Goal: Information Seeking & Learning: Learn about a topic

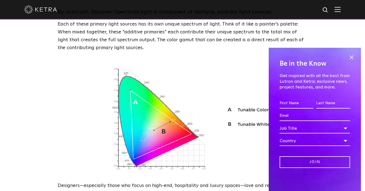
scroll to position [532, 0]
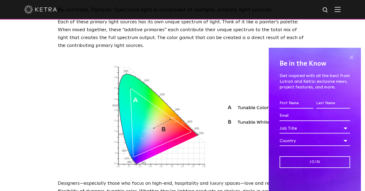
click at [351, 57] on span at bounding box center [351, 57] width 8 height 8
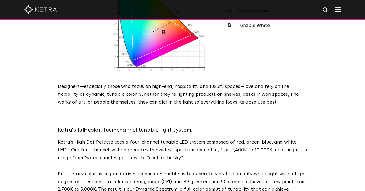
scroll to position [664, 0]
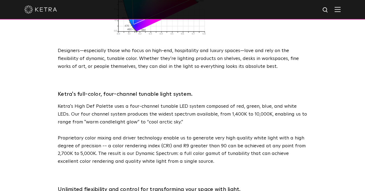
click at [336, 10] on img at bounding box center [337, 9] width 6 height 5
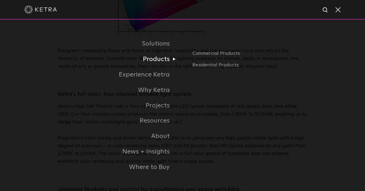
click at [165, 57] on link "Products" at bounding box center [105, 58] width 154 height 15
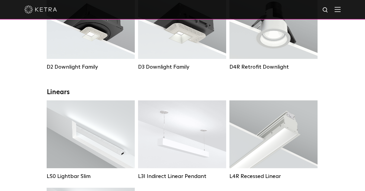
scroll to position [127, 0]
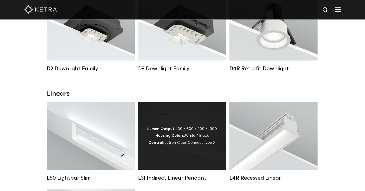
click at [179, 148] on div "Lumen Output: 400 / 600 / 800 / 1000 Housing Colors: White / Black Control: Lut…" at bounding box center [182, 136] width 88 height 68
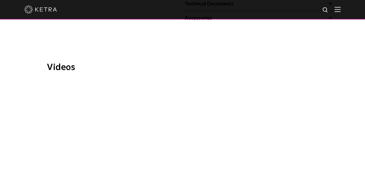
scroll to position [287, 0]
click at [179, 127] on span "WELL Certified: Delos HQ" at bounding box center [182, 139] width 182 height 123
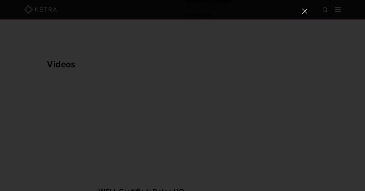
scroll to position [3, 0]
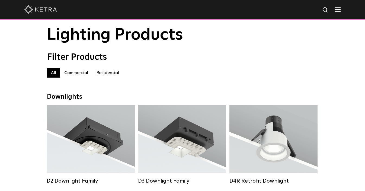
scroll to position [11, 0]
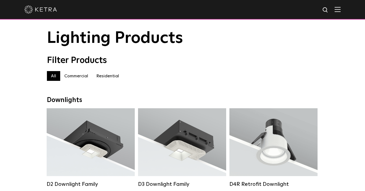
click at [103, 77] on label "Residential" at bounding box center [107, 76] width 31 height 10
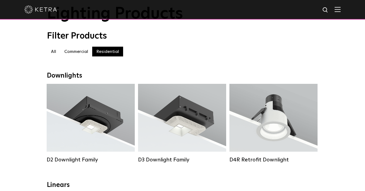
scroll to position [29, 0]
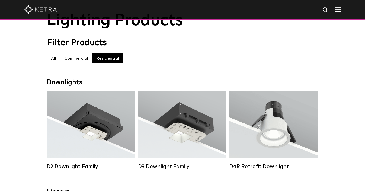
click at [113, 58] on label "Residential" at bounding box center [107, 58] width 31 height 10
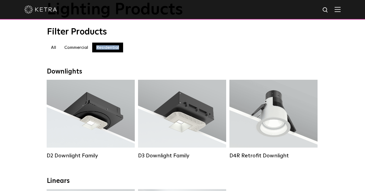
scroll to position [0, 0]
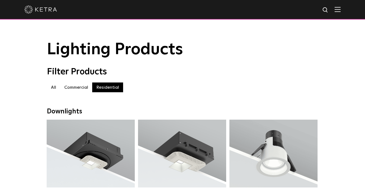
click at [77, 87] on label "Commercial" at bounding box center [76, 87] width 32 height 10
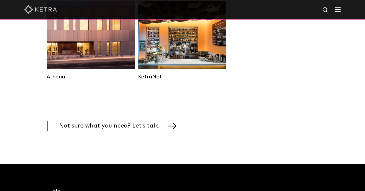
scroll to position [840, 0]
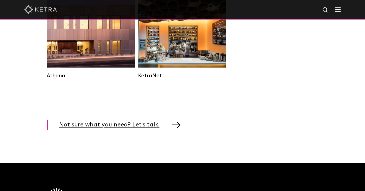
click at [149, 123] on span "Not sure what you need? Let's talk." at bounding box center [113, 124] width 108 height 11
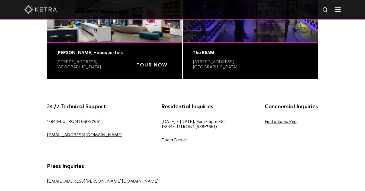
scroll to position [261, 0]
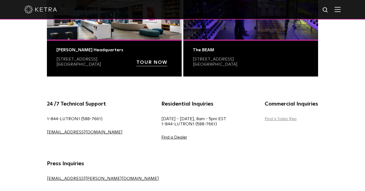
click at [264, 118] on link "Find a Sales Rep" at bounding box center [280, 118] width 32 height 4
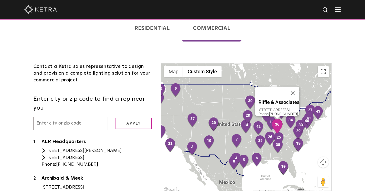
scroll to position [113, 0]
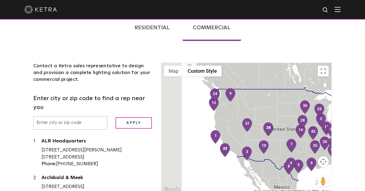
drag, startPoint x: 175, startPoint y: 135, endPoint x: 249, endPoint y: 139, distance: 73.8
click at [249, 139] on div at bounding box center [246, 128] width 170 height 130
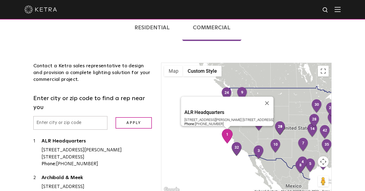
click at [227, 135] on img "1" at bounding box center [226, 136] width 11 height 15
click at [226, 130] on img "1" at bounding box center [226, 136] width 11 height 15
click at [68, 138] on link "ALR Headquarters" at bounding box center [96, 141] width 111 height 7
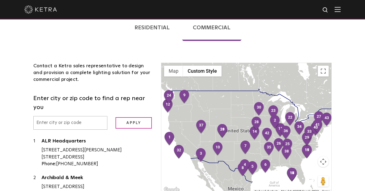
click at [40, 9] on img at bounding box center [40, 9] width 32 height 8
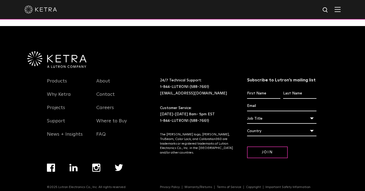
scroll to position [1138, 0]
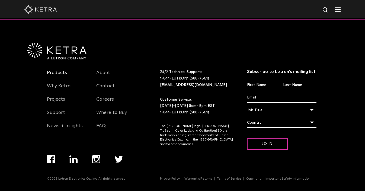
click at [53, 72] on link "Products" at bounding box center [57, 76] width 20 height 12
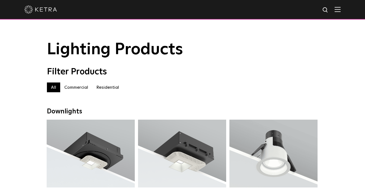
click at [37, 13] on img at bounding box center [40, 9] width 32 height 8
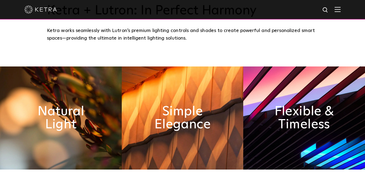
scroll to position [255, 0]
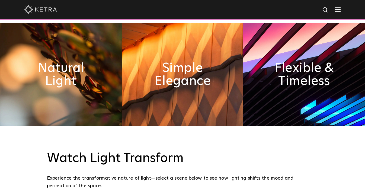
click at [76, 93] on img at bounding box center [61, 74] width 122 height 103
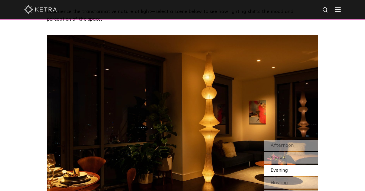
scroll to position [429, 0]
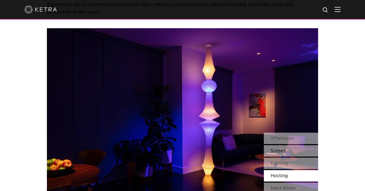
click at [275, 148] on span "Sunset" at bounding box center [277, 150] width 15 height 5
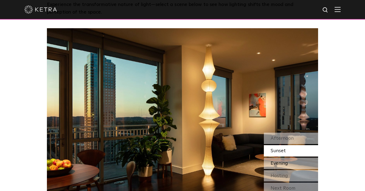
click at [277, 163] on span "Evening" at bounding box center [278, 163] width 17 height 5
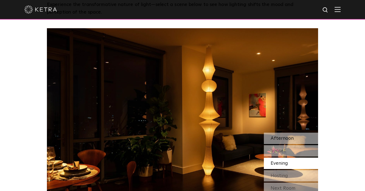
click at [277, 142] on div "Afternoon" at bounding box center [291, 137] width 54 height 11
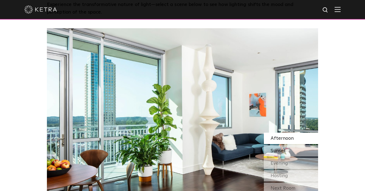
click at [278, 148] on span "Sunset" at bounding box center [277, 150] width 15 height 5
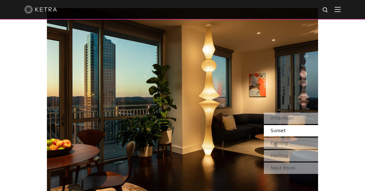
scroll to position [450, 0]
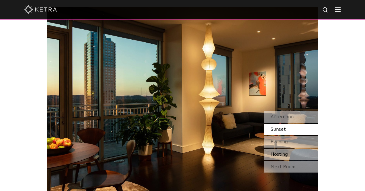
click at [278, 152] on span "Hosting" at bounding box center [278, 154] width 17 height 5
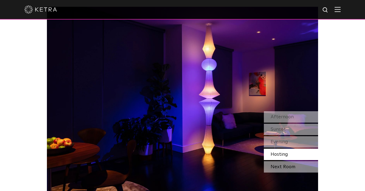
click at [279, 167] on div "Next Room" at bounding box center [291, 166] width 54 height 11
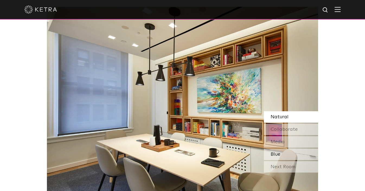
click at [276, 152] on span "Blue" at bounding box center [275, 154] width 10 height 5
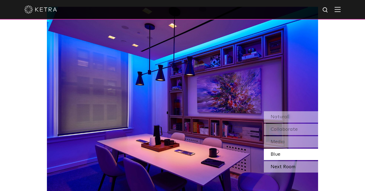
click at [278, 163] on div "Next Room" at bounding box center [291, 166] width 54 height 11
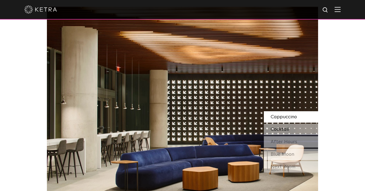
click at [281, 128] on span "Cocktail" at bounding box center [279, 129] width 18 height 5
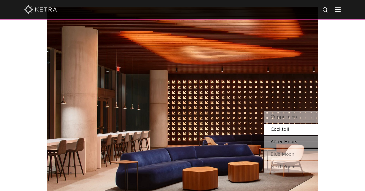
click at [280, 139] on div "After Hours" at bounding box center [291, 141] width 54 height 11
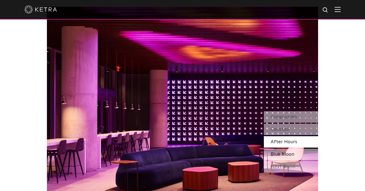
click at [280, 155] on span "Blue Moon" at bounding box center [282, 154] width 24 height 5
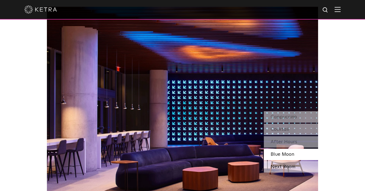
click at [280, 167] on div "Next Room" at bounding box center [291, 166] width 54 height 11
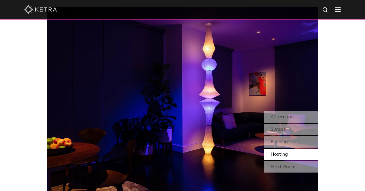
click at [280, 167] on div "Next Room" at bounding box center [291, 166] width 54 height 11
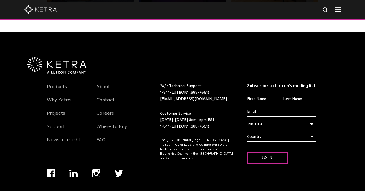
scroll to position [1124, 0]
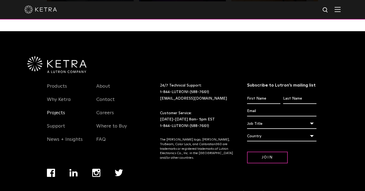
click at [58, 112] on link "Projects" at bounding box center [56, 116] width 18 height 12
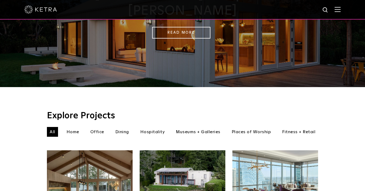
scroll to position [6, 0]
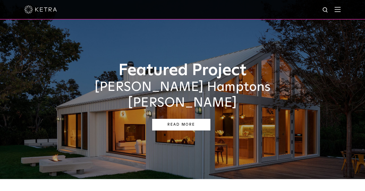
click at [176, 119] on link "Read More" at bounding box center [181, 125] width 58 height 12
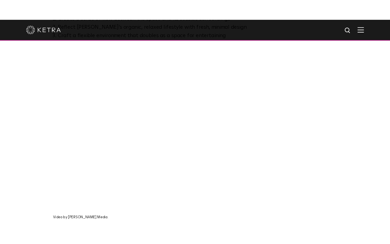
scroll to position [371, 0]
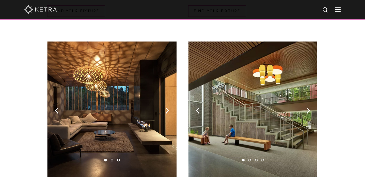
scroll to position [344, 0]
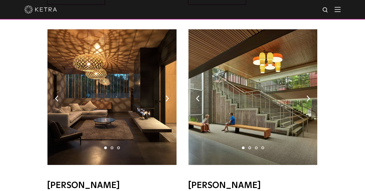
click at [105, 116] on img at bounding box center [111, 96] width 129 height 135
click at [111, 146] on li "2" at bounding box center [111, 147] width 3 height 3
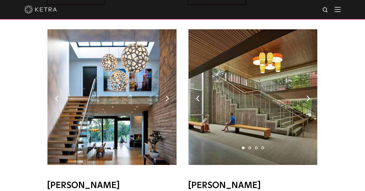
click at [118, 146] on li "3" at bounding box center [118, 147] width 3 height 3
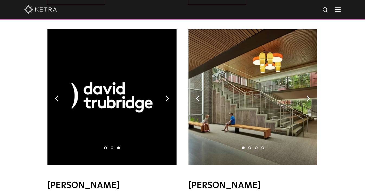
click at [112, 146] on li "2" at bounding box center [111, 147] width 3 height 3
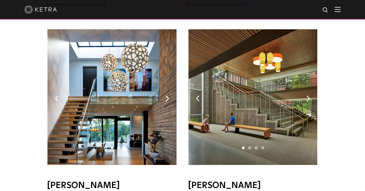
drag, startPoint x: 112, startPoint y: 139, endPoint x: 127, endPoint y: 136, distance: 15.5
click at [127, 136] on div "1 2 3" at bounding box center [112, 98] width 130 height 138
